Goal: Obtain resource: Obtain resource

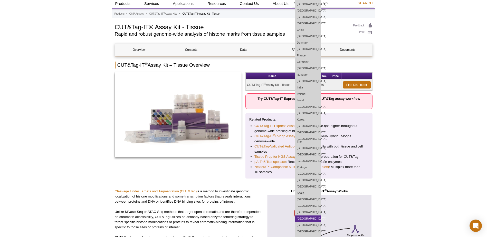
scroll to position [26, 0]
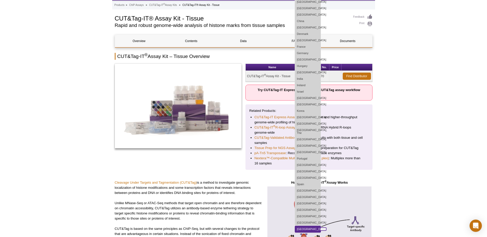
click at [307, 227] on link "[GEOGRAPHIC_DATA]" at bounding box center [308, 229] width 26 height 6
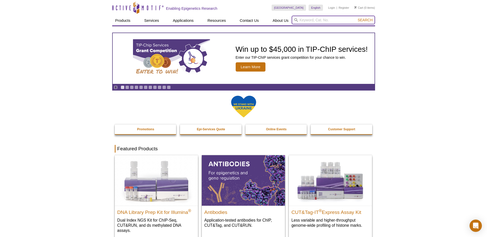
click at [305, 22] on input "search" at bounding box center [333, 20] width 83 height 9
paste input "53170"
type input "53170"
click at [362, 20] on span "Search" at bounding box center [364, 20] width 15 height 4
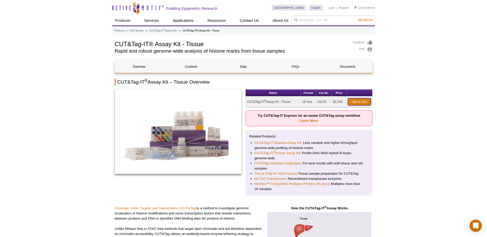
click at [355, 101] on link "Add to Cart" at bounding box center [359, 101] width 23 height 7
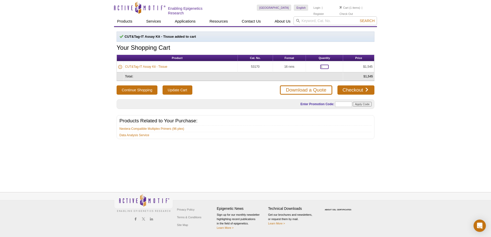
drag, startPoint x: 323, startPoint y: 65, endPoint x: 314, endPoint y: 65, distance: 8.5
click at [314, 65] on td "1" at bounding box center [324, 66] width 37 height 11
type input "2"
click at [390, 73] on div "Active Motif Logo Enabling Epigenetics Research 1 Search Skip to content Active…" at bounding box center [245, 118] width 491 height 237
click at [174, 90] on input "Update Cart" at bounding box center [177, 89] width 30 height 9
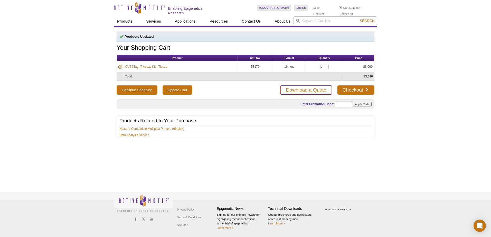
click at [306, 89] on link "Download a Quote" at bounding box center [306, 89] width 52 height 9
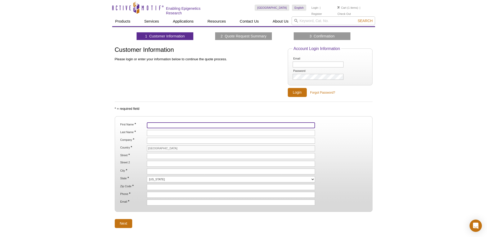
click at [154, 126] on input "First Name *" at bounding box center [231, 125] width 168 height 6
type input "Hugo"
type input "Bionda"
type input "NNRDUS Inc. [GEOGRAPHIC_DATA]"
type input "[STREET_ADDRESS]"
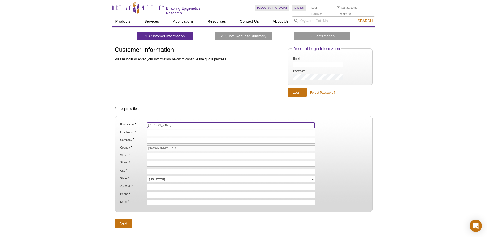
type input "[GEOGRAPHIC_DATA]"
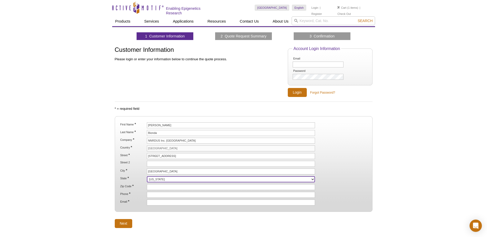
select select "MA"
type input "02421"
type input "[PHONE_NUMBER]"
type input "[EMAIL_ADDRESS][DOMAIN_NAME]"
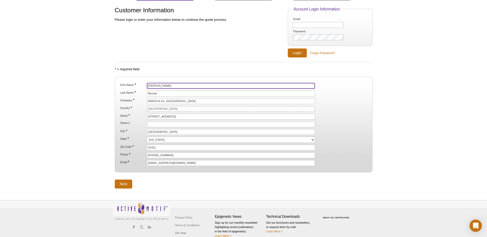
scroll to position [47, 0]
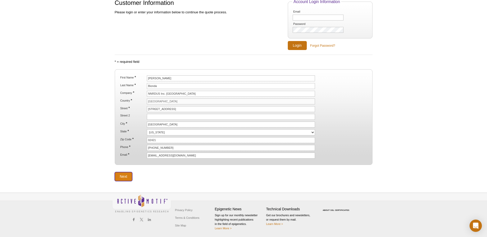
click at [125, 176] on input "Next" at bounding box center [124, 176] width 18 height 9
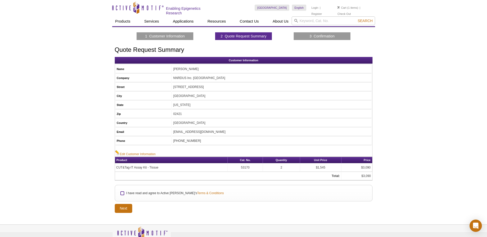
click at [122, 193] on input "I have read and agree to Active [PERSON_NAME]'s Terms & Conditions" at bounding box center [122, 193] width 3 height 3
checkbox input "true"
click at [121, 208] on input "Next" at bounding box center [124, 208] width 18 height 9
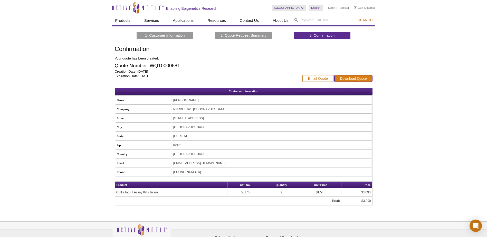
click at [360, 78] on link "Download Quote" at bounding box center [353, 78] width 38 height 7
